Goal: Find contact information: Obtain details needed to contact an individual or organization

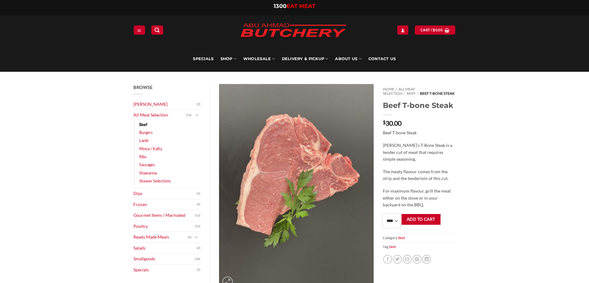
click at [383, 214] on select "**** * *** * *** * *** * *** * *** * *** * *** * *** * *** ** **** ** **** ** *…" at bounding box center [392, 221] width 18 height 14
click at [511, 132] on div "Browse Abu Ahmad Butchery (2) All Meat Selection (74) Beef (18) Burgers (4) Lam…" at bounding box center [294, 285] width 589 height 426
click at [146, 163] on link "Sausages" at bounding box center [147, 165] width 16 height 8
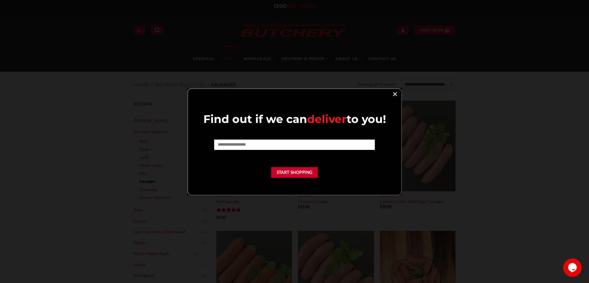
click at [395, 94] on link "×" at bounding box center [395, 94] width 9 height 8
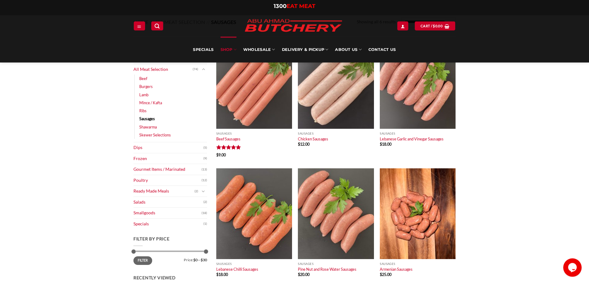
scroll to position [31, 0]
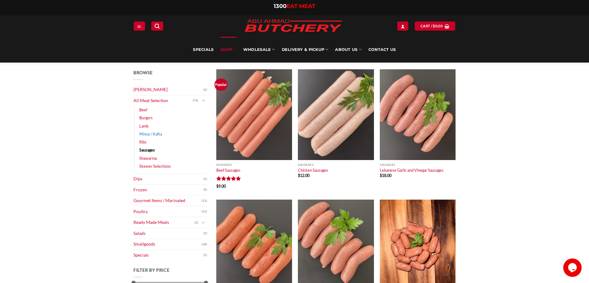
click at [151, 136] on link "Mince / Kafta" at bounding box center [150, 134] width 23 height 8
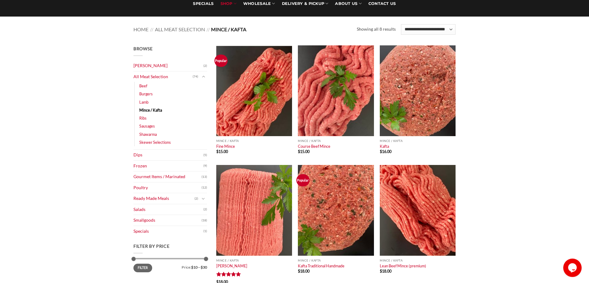
scroll to position [63, 0]
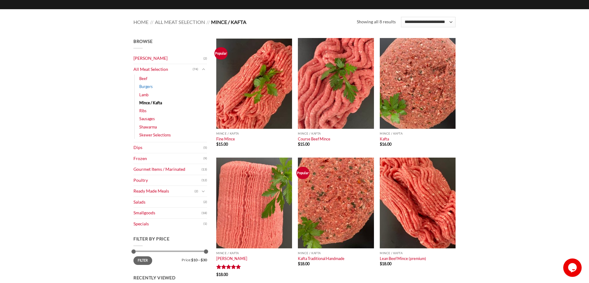
click at [147, 86] on link "Burgers" at bounding box center [146, 87] width 14 height 8
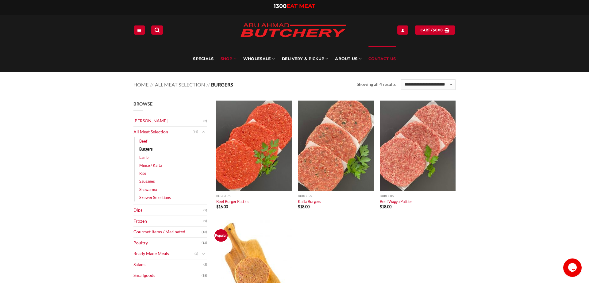
click at [383, 59] on link "Contact Us" at bounding box center [383, 59] width 28 height 26
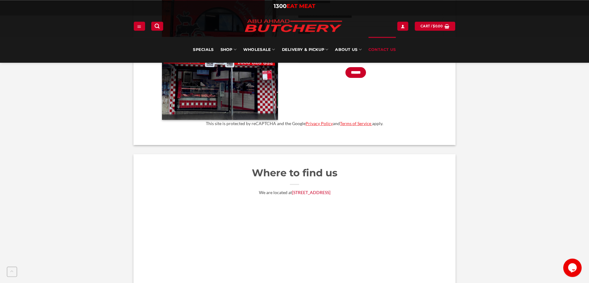
scroll to position [313, 0]
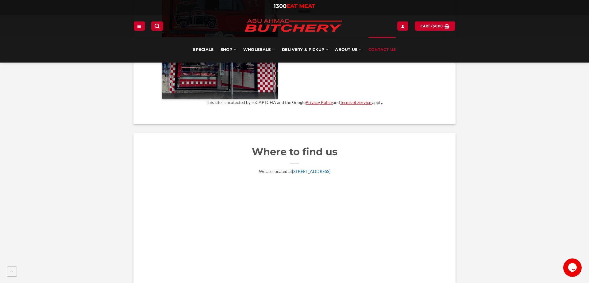
click at [323, 172] on link "[STREET_ADDRESS]" at bounding box center [311, 171] width 38 height 5
